Goal: Task Accomplishment & Management: Manage account settings

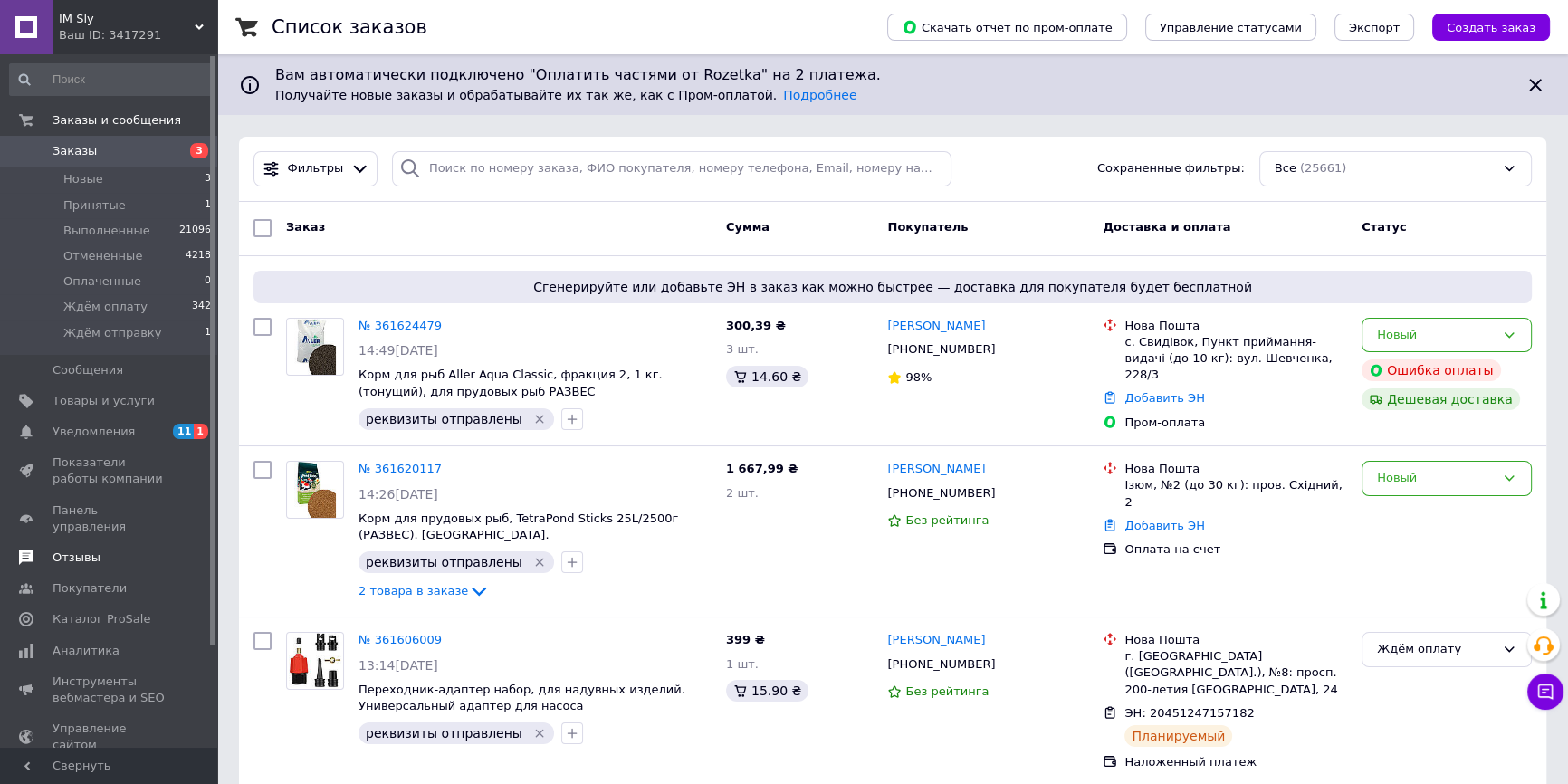
click at [114, 549] on span "Отзывы" at bounding box center [110, 558] width 115 height 16
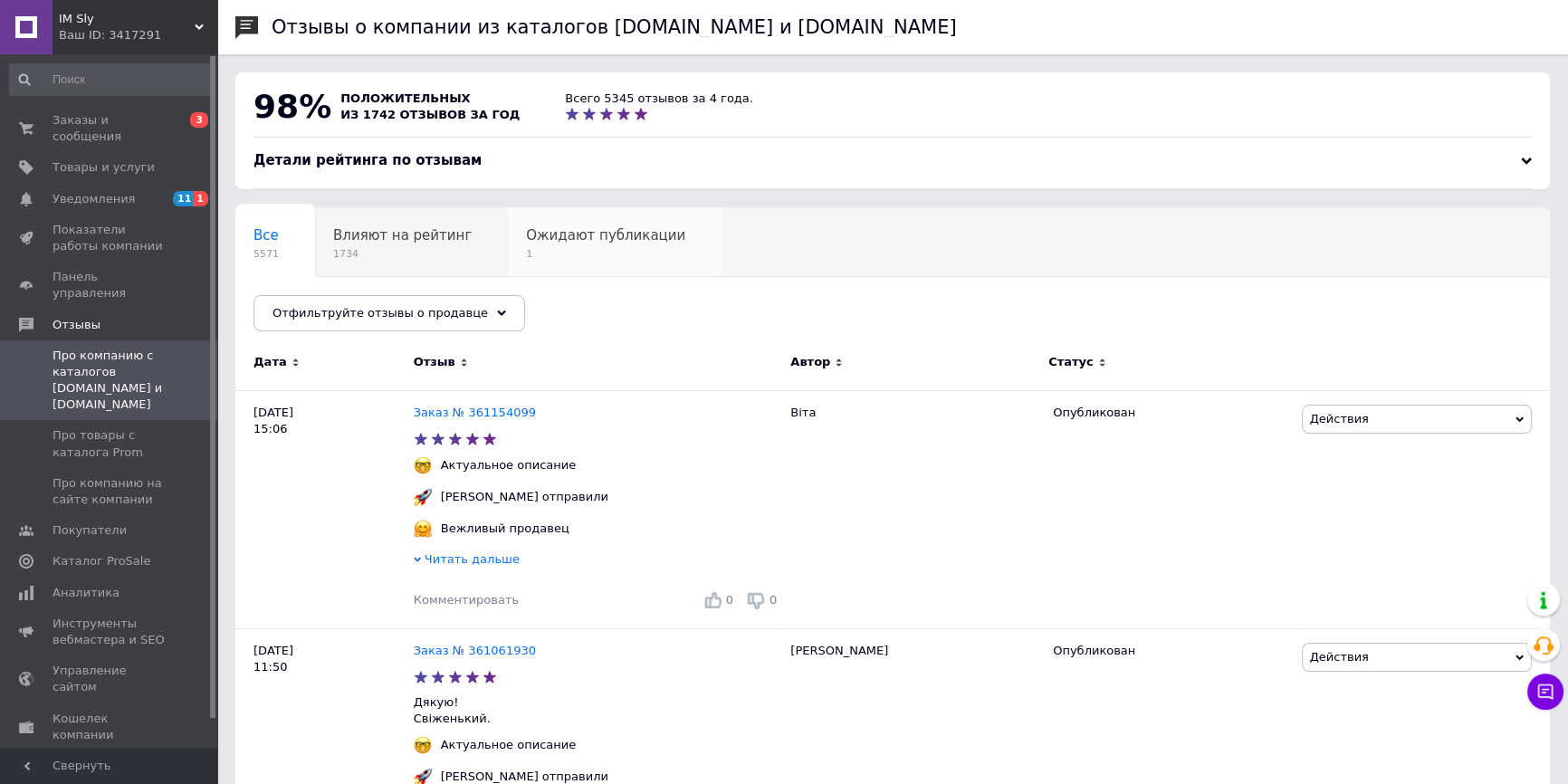
click at [588, 261] on span "1" at bounding box center [605, 254] width 159 height 14
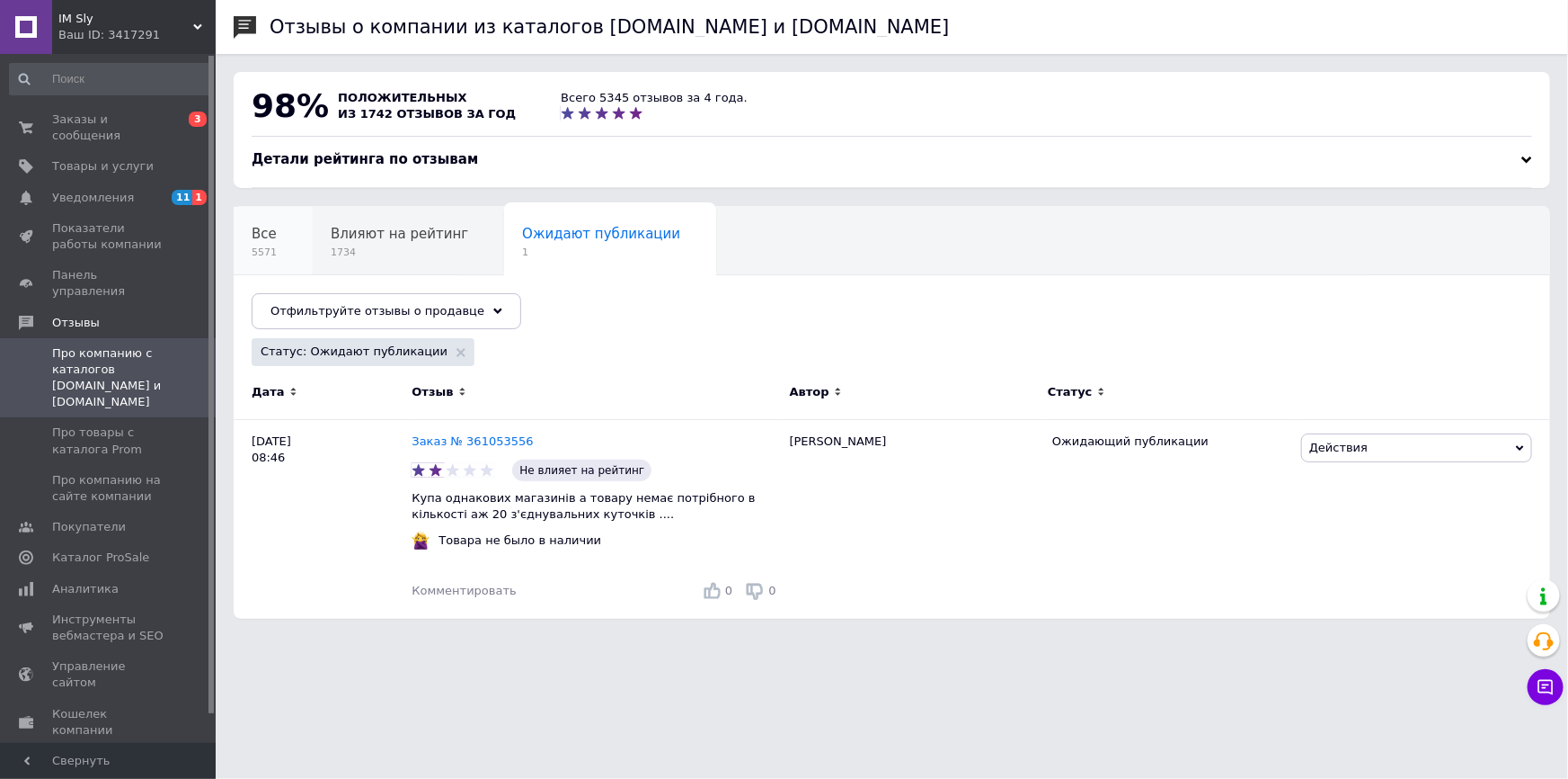
click at [296, 242] on div "Все 5571" at bounding box center [273, 240] width 79 height 68
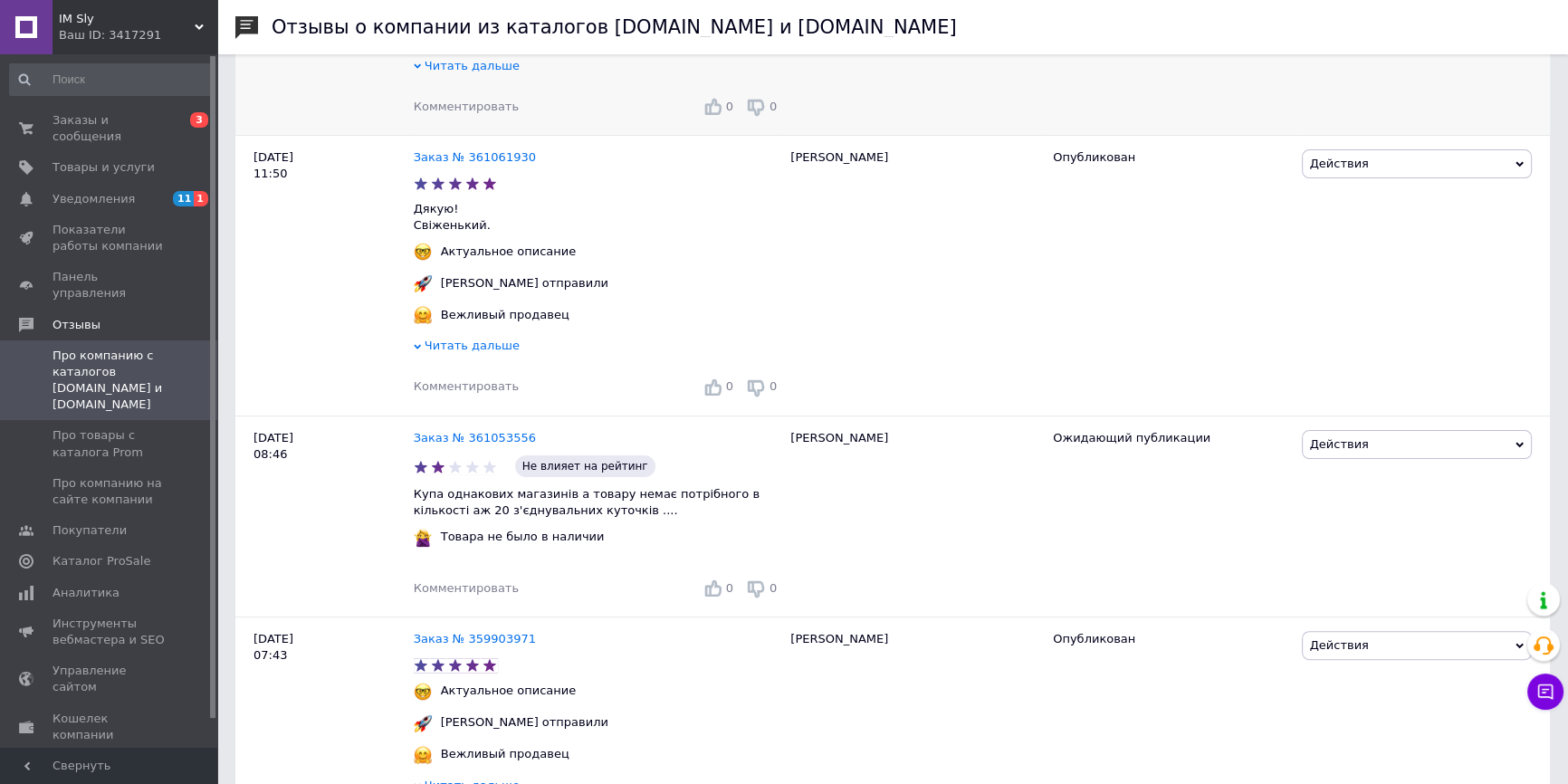
scroll to position [576, 0]
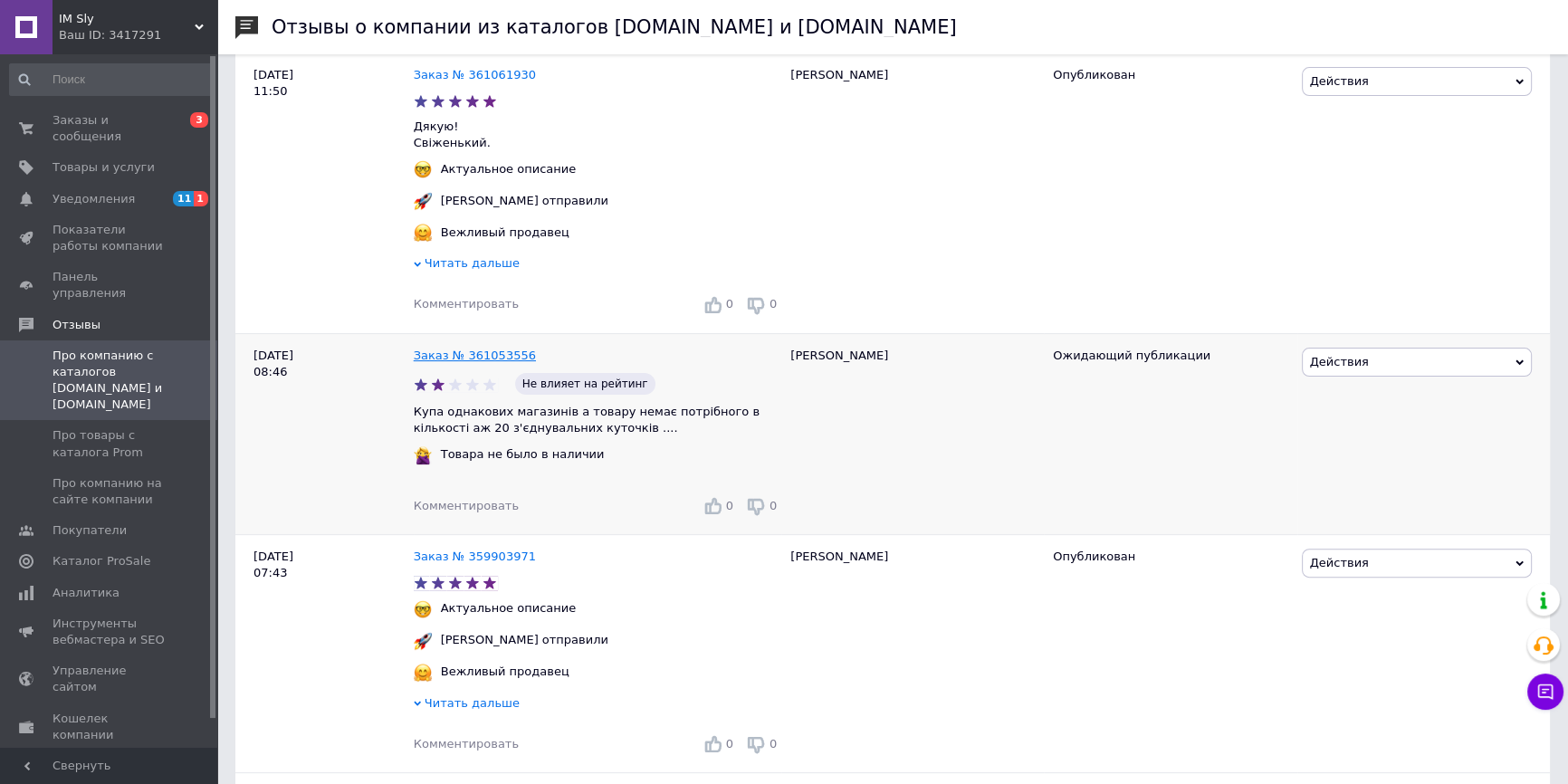
click at [475, 361] on link "Заказ № 361053556" at bounding box center [475, 355] width 122 height 14
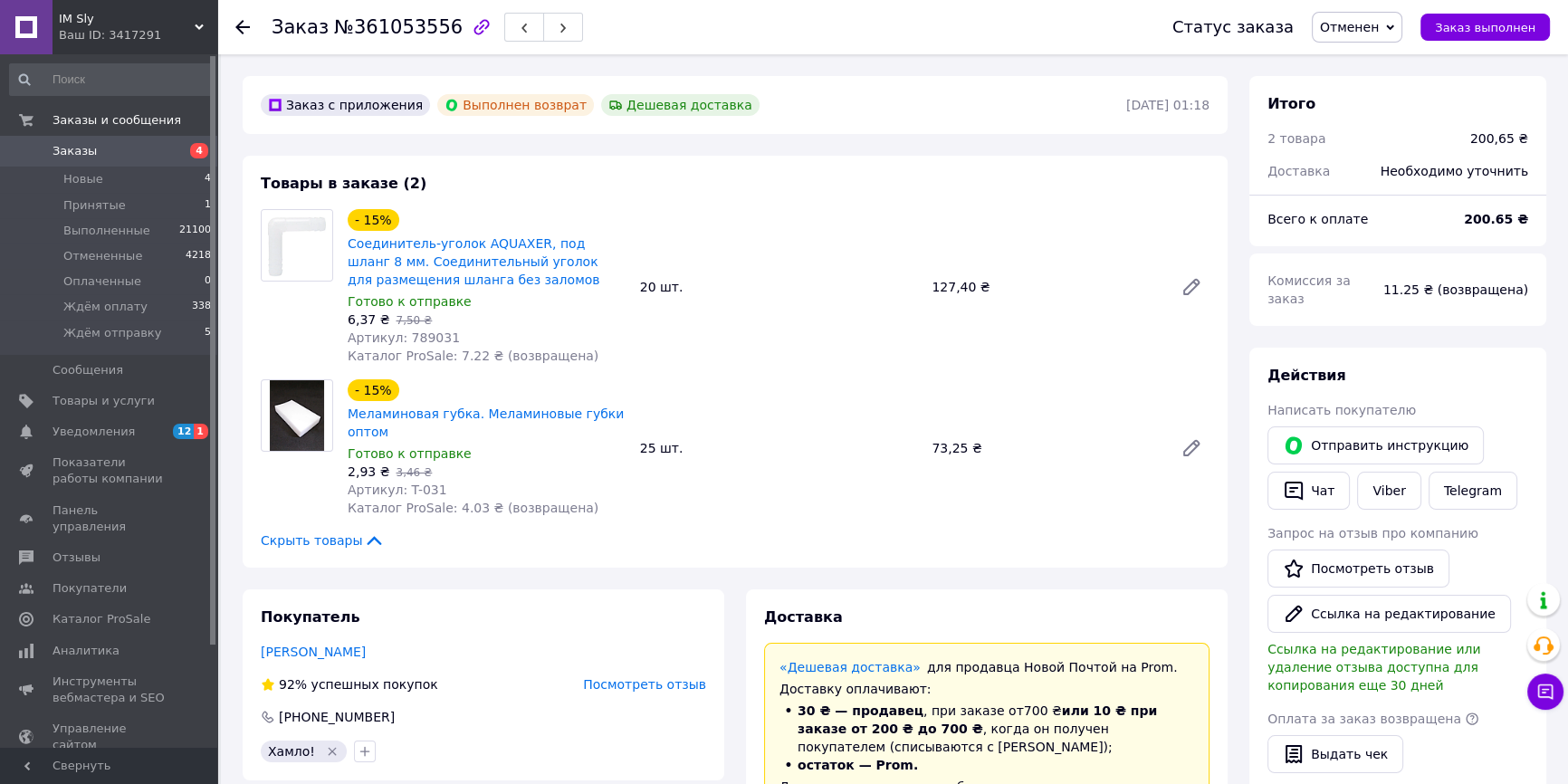
click at [237, 26] on use at bounding box center [243, 27] width 15 height 15
